Goal: Information Seeking & Learning: Learn about a topic

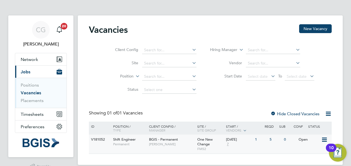
click at [120, 140] on span "Shift Engineer" at bounding box center [124, 139] width 23 height 5
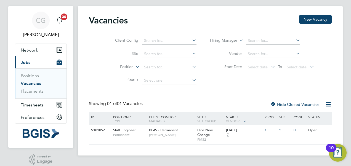
scroll to position [14, 0]
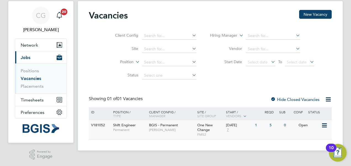
click at [131, 126] on span "Shift Engineer" at bounding box center [124, 125] width 23 height 5
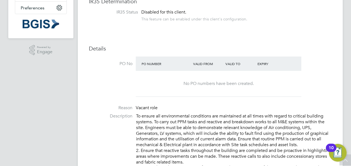
scroll to position [111, 0]
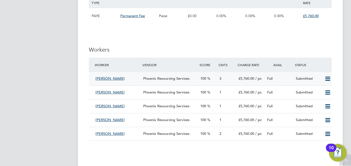
click at [108, 78] on span "Hassen Touaty" at bounding box center [110, 78] width 29 height 5
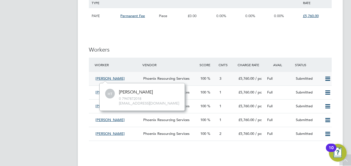
click at [111, 80] on span "Hassen Touaty" at bounding box center [110, 78] width 29 height 5
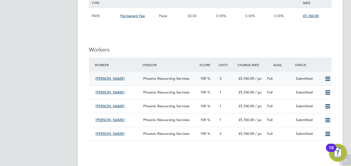
click at [105, 78] on span "Hassen Touaty" at bounding box center [110, 78] width 29 height 5
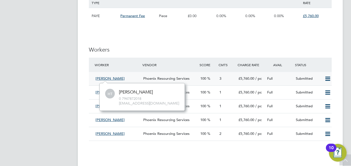
click at [221, 78] on span "3" at bounding box center [221, 78] width 2 height 5
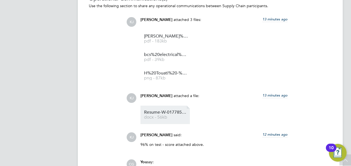
click at [163, 114] on span "Resume-W-01778572%20HT" at bounding box center [166, 113] width 44 height 4
